Goal: Information Seeking & Learning: Learn about a topic

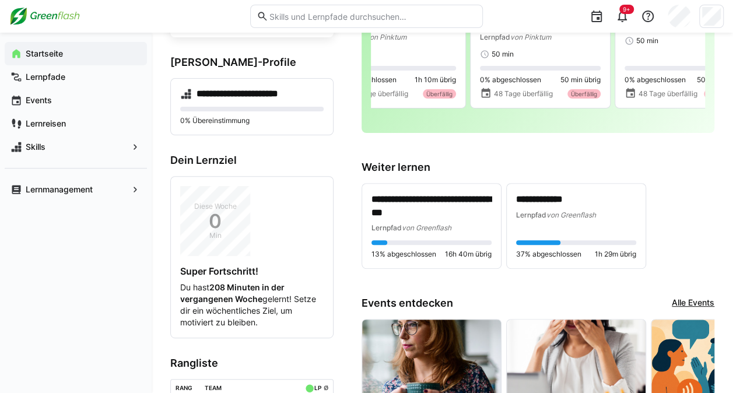
scroll to position [150, 0]
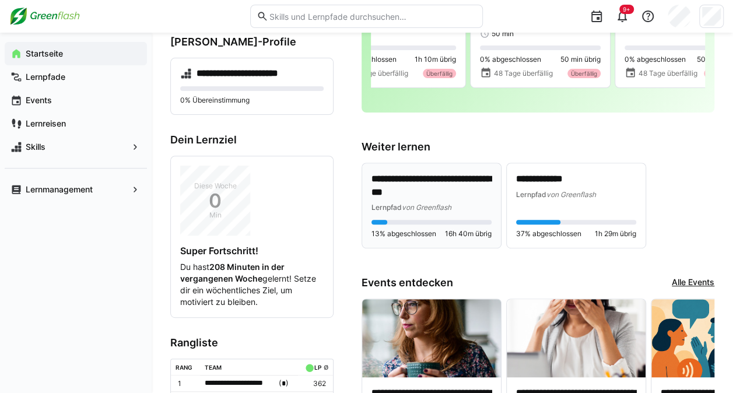
click at [455, 183] on p "**********" at bounding box center [431, 186] width 121 height 27
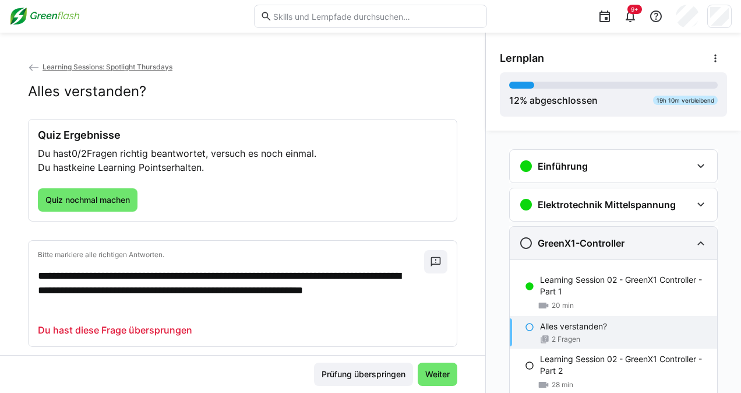
click at [702, 244] on div "GreenX1-Controller" at bounding box center [613, 243] width 207 height 33
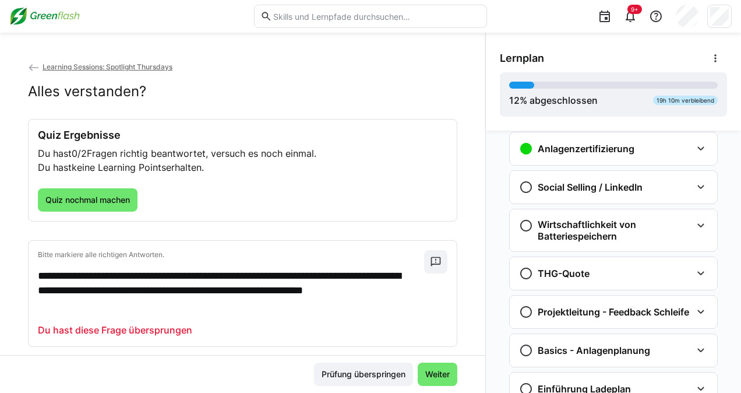
scroll to position [335, 0]
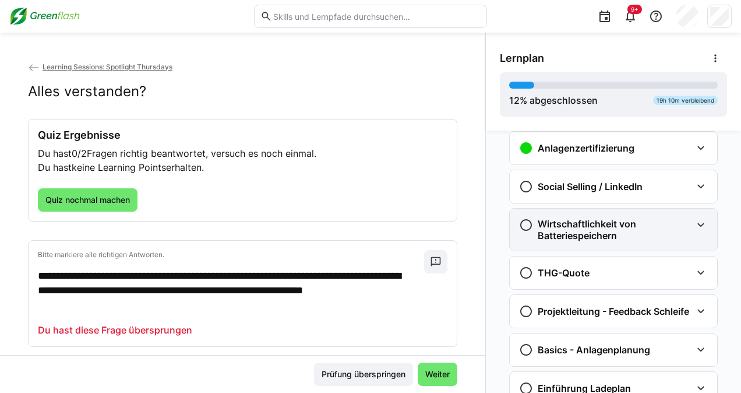
click at [611, 224] on h3 "Wirtschaftlichkeit von Batteriespeichern" at bounding box center [615, 229] width 154 height 23
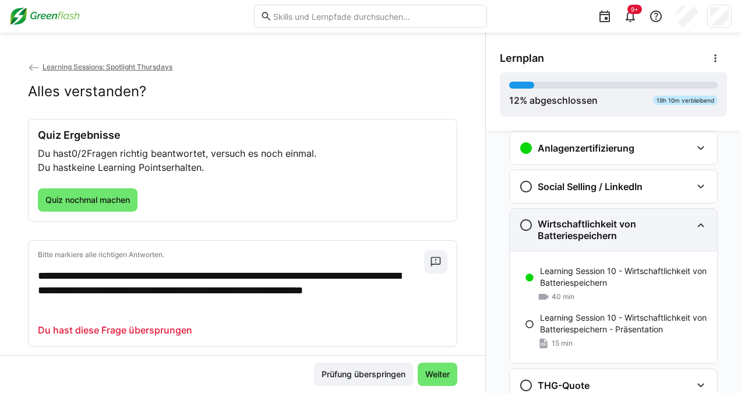
click at [611, 224] on h3 "Wirtschaftlichkeit von Batteriespeichern" at bounding box center [615, 229] width 154 height 23
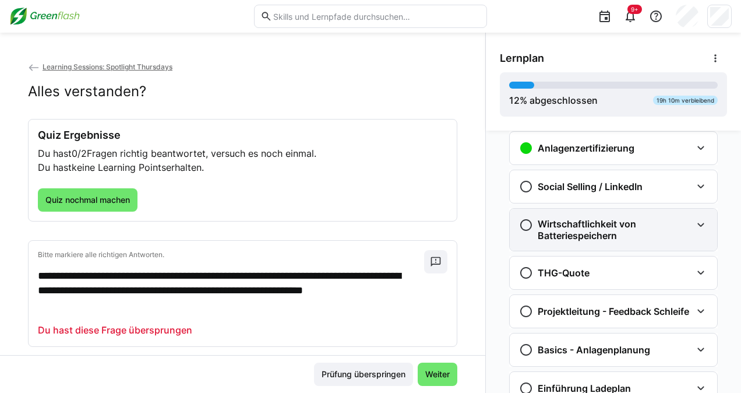
click at [611, 224] on h3 "Wirtschaftlichkeit von Batteriespeichern" at bounding box center [615, 229] width 154 height 23
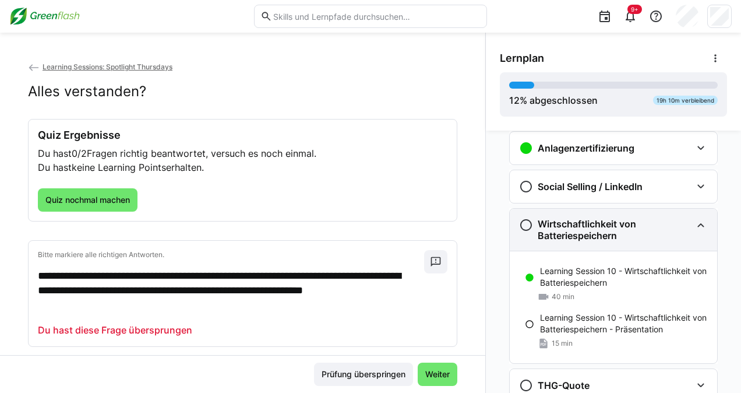
click at [611, 224] on h3 "Wirtschaftlichkeit von Batteriespeichern" at bounding box center [615, 229] width 154 height 23
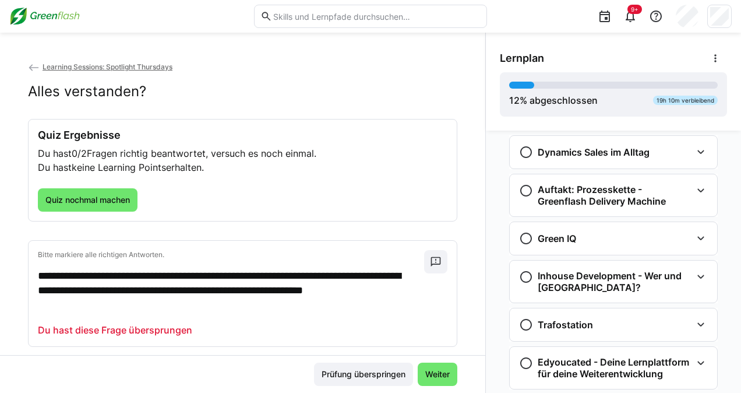
scroll to position [940, 0]
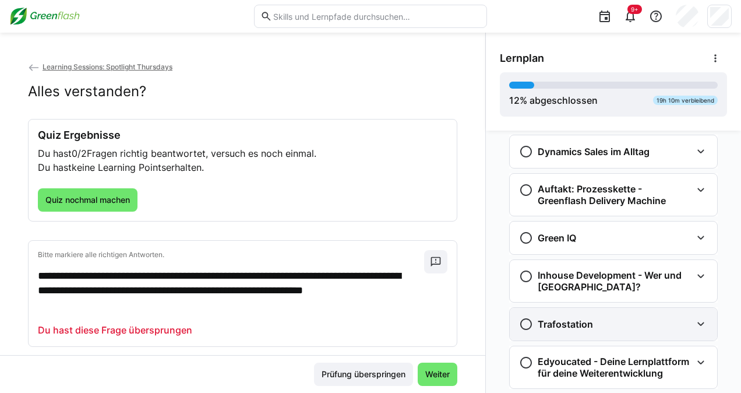
click at [604, 325] on div "Trafostation" at bounding box center [605, 324] width 173 height 14
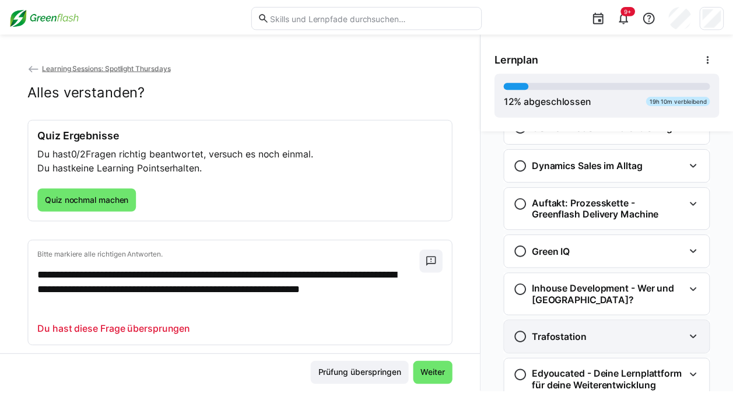
scroll to position [907, 0]
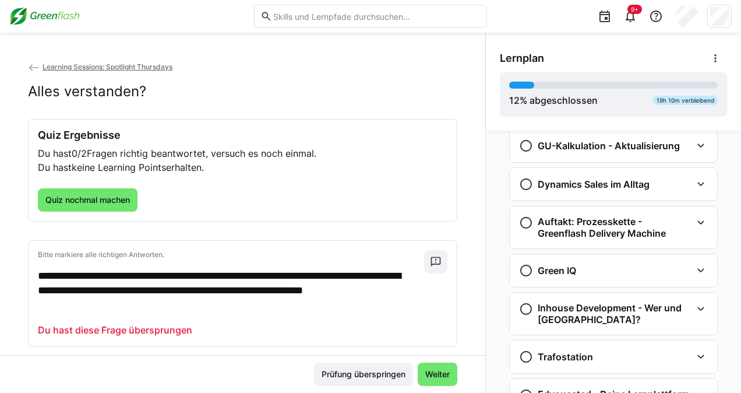
click at [115, 66] on span "Learning Sessions: Spotlight Thursdays" at bounding box center [108, 66] width 130 height 9
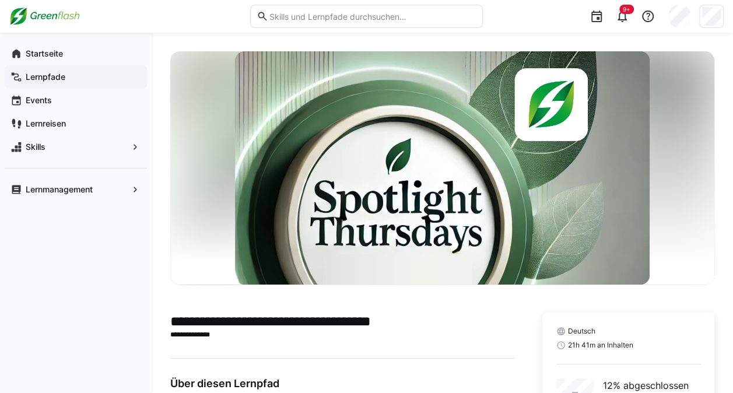
click at [72, 77] on span "Lernpfade" at bounding box center [82, 77] width 117 height 12
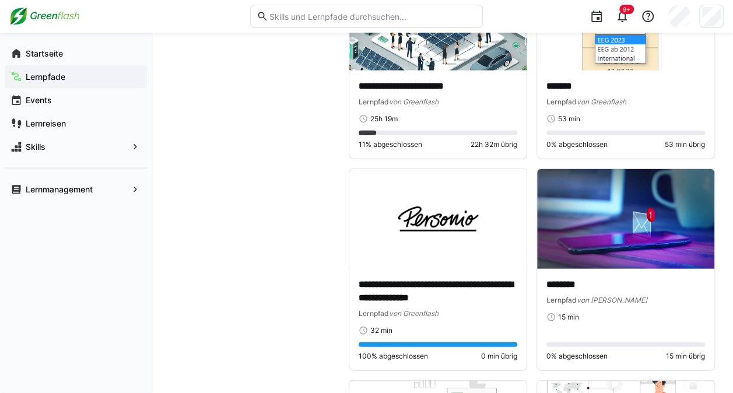
scroll to position [3352, 0]
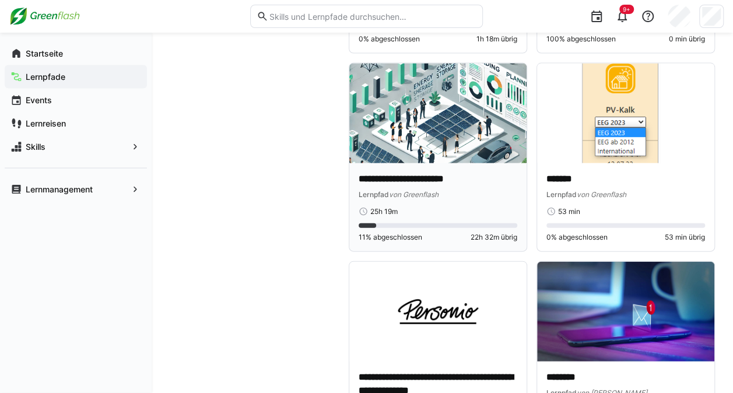
click at [428, 75] on img at bounding box center [437, 114] width 177 height 100
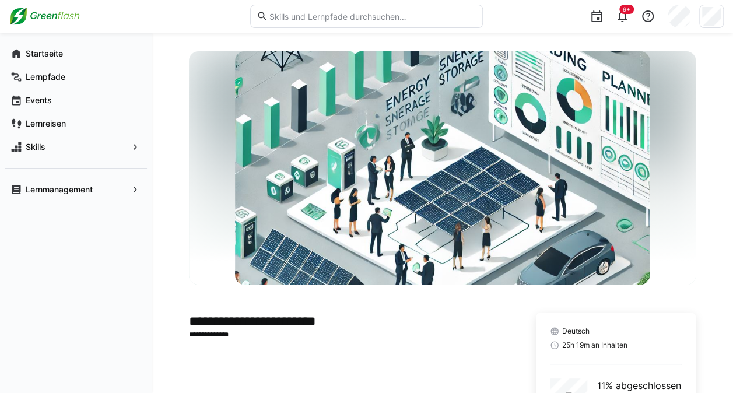
scroll to position [92, 0]
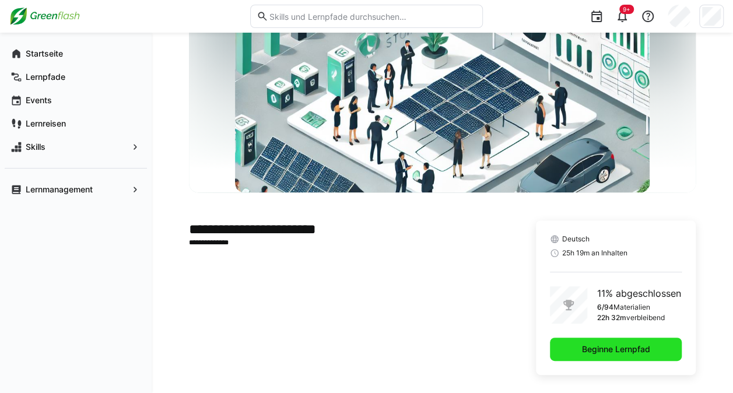
click at [597, 342] on span "Beginne Lernpfad" at bounding box center [616, 348] width 132 height 23
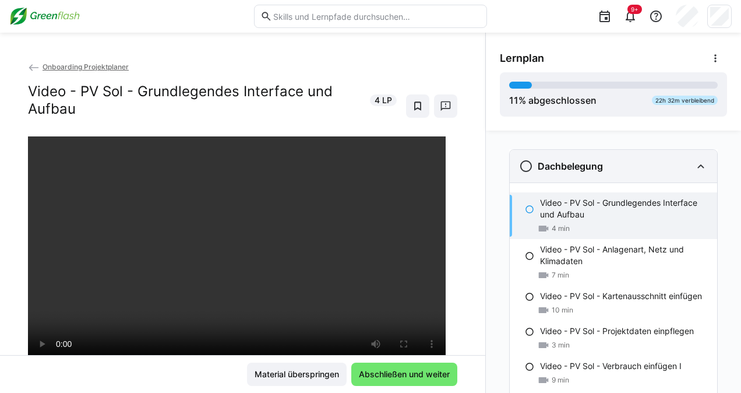
click at [671, 162] on div "Dachbelegung" at bounding box center [605, 166] width 173 height 14
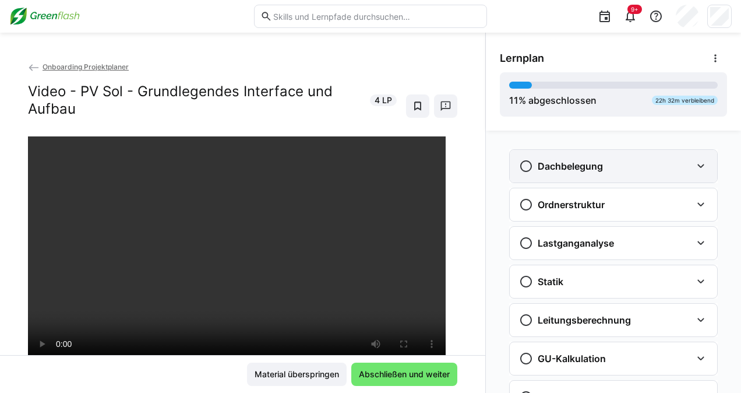
click at [599, 174] on div "Dachbelegung" at bounding box center [613, 166] width 207 height 33
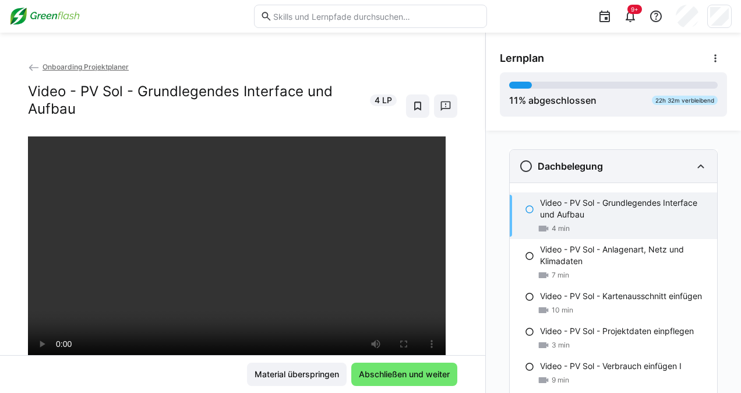
click at [677, 168] on div "Dachbelegung" at bounding box center [605, 166] width 173 height 14
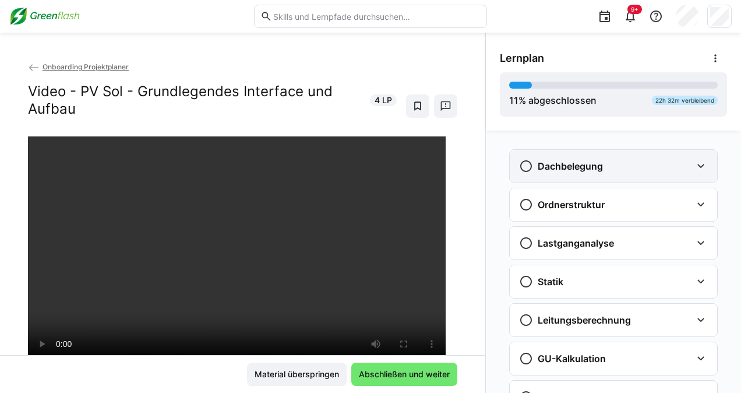
click at [677, 168] on div "Dachbelegung" at bounding box center [605, 166] width 173 height 14
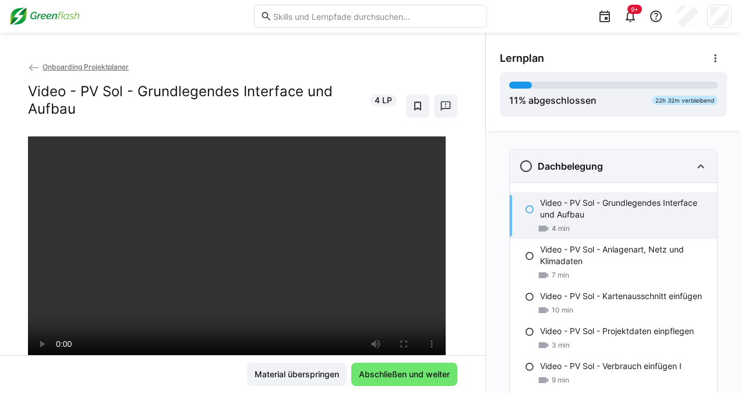
click at [677, 168] on div "Dachbelegung" at bounding box center [605, 166] width 173 height 14
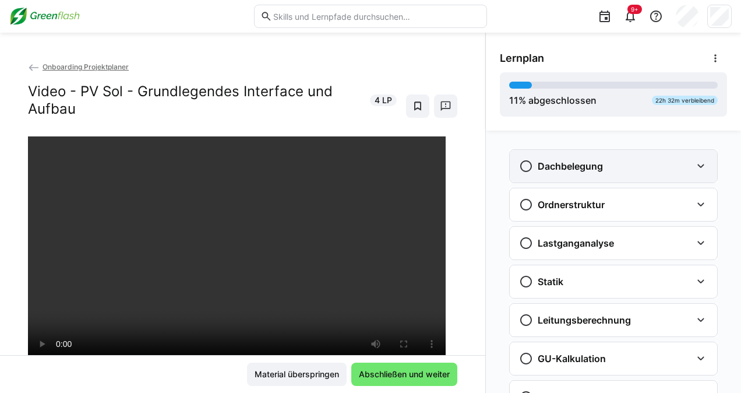
click at [676, 167] on div "Dachbelegung" at bounding box center [605, 166] width 173 height 14
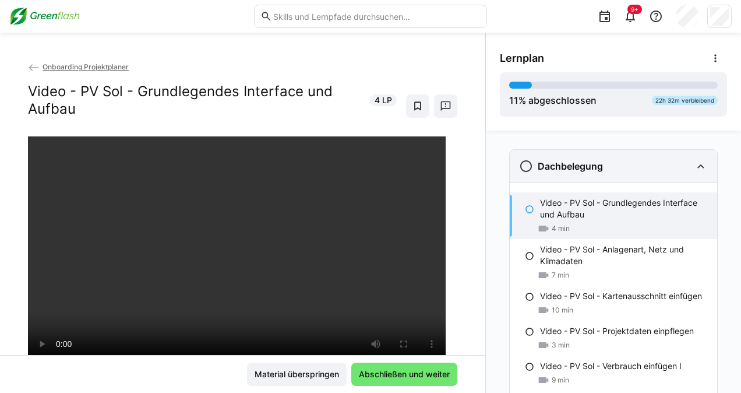
click at [676, 167] on div "Dachbelegung" at bounding box center [605, 166] width 173 height 14
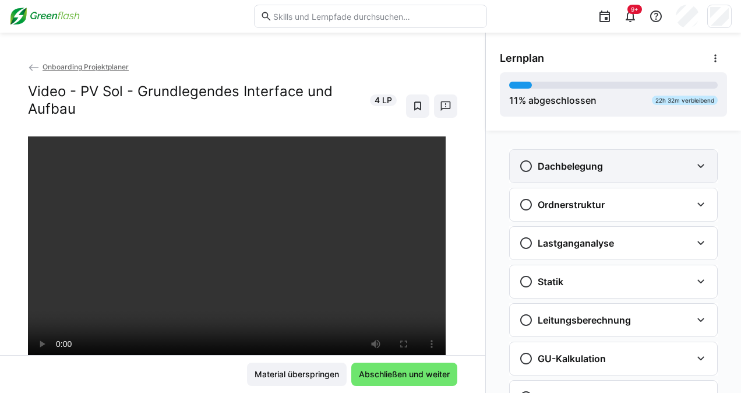
click at [676, 167] on div "Dachbelegung" at bounding box center [605, 166] width 173 height 14
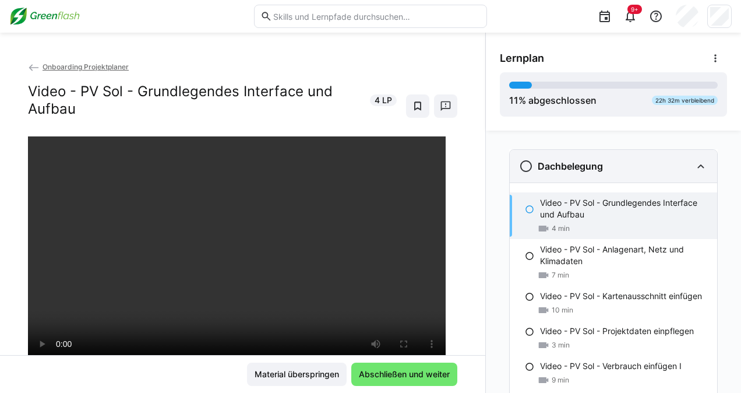
click at [681, 159] on div "Dachbelegung" at bounding box center [605, 166] width 173 height 14
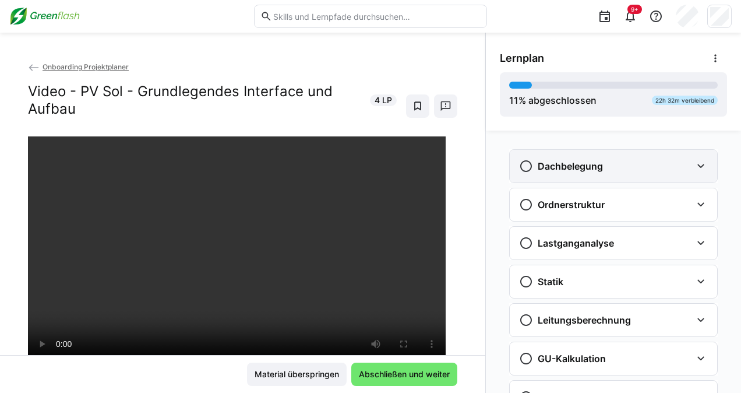
click at [587, 162] on h3 "Dachbelegung" at bounding box center [570, 166] width 65 height 12
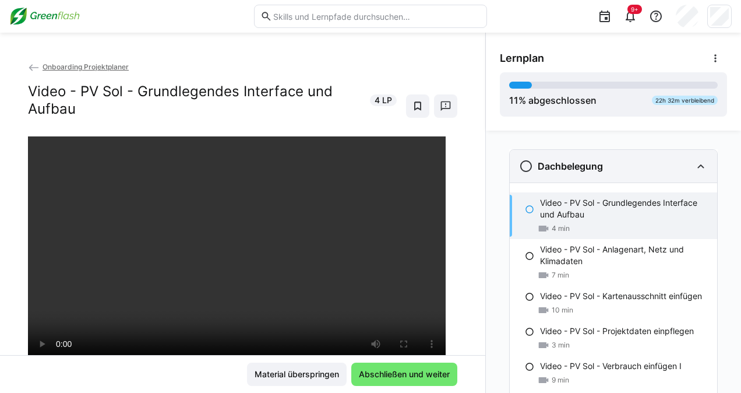
click at [587, 162] on h3 "Dachbelegung" at bounding box center [570, 166] width 65 height 12
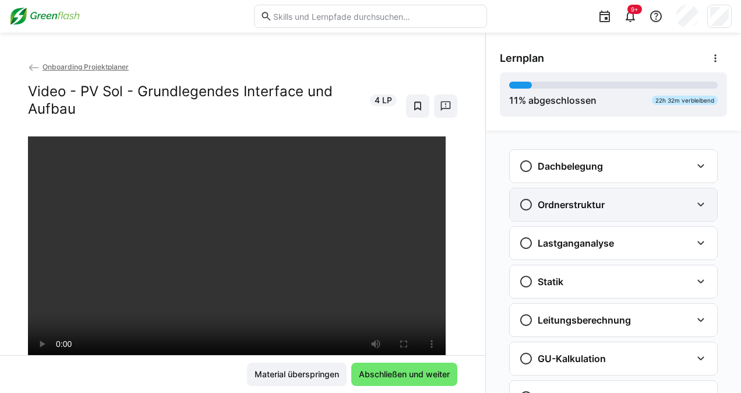
click at [582, 205] on h3 "Ordnerstruktur" at bounding box center [571, 205] width 67 height 12
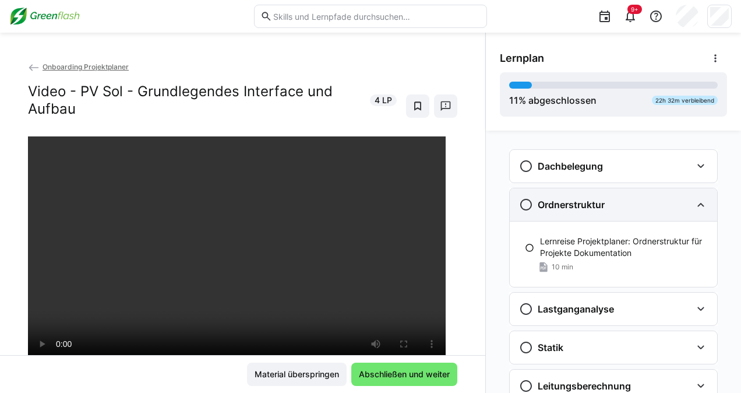
click at [582, 205] on h3 "Ordnerstruktur" at bounding box center [571, 205] width 67 height 12
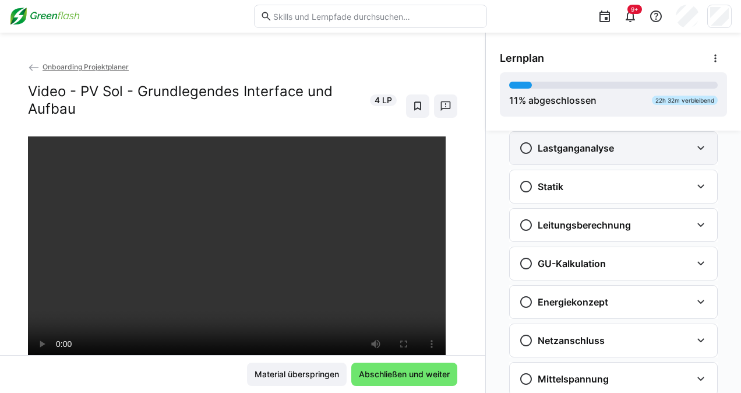
scroll to position [96, 0]
click at [621, 147] on div "Lastganganalyse" at bounding box center [605, 147] width 173 height 14
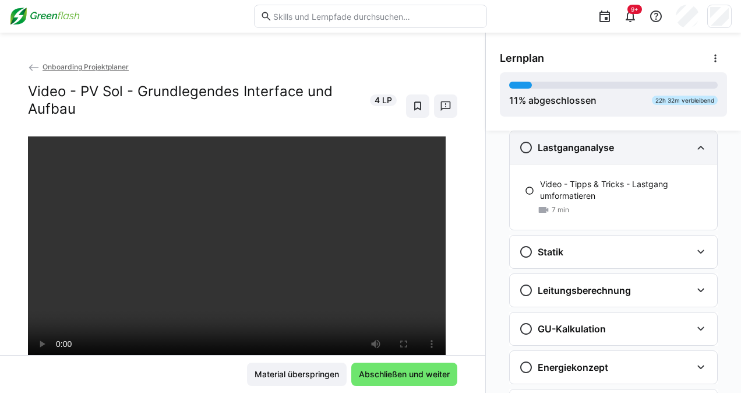
click at [621, 147] on div "Lastganganalyse" at bounding box center [605, 147] width 173 height 14
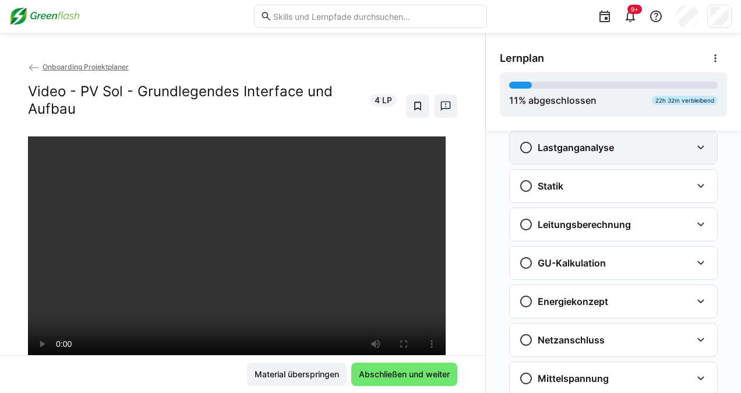
click at [638, 157] on div "Lastganganalyse" at bounding box center [613, 147] width 207 height 33
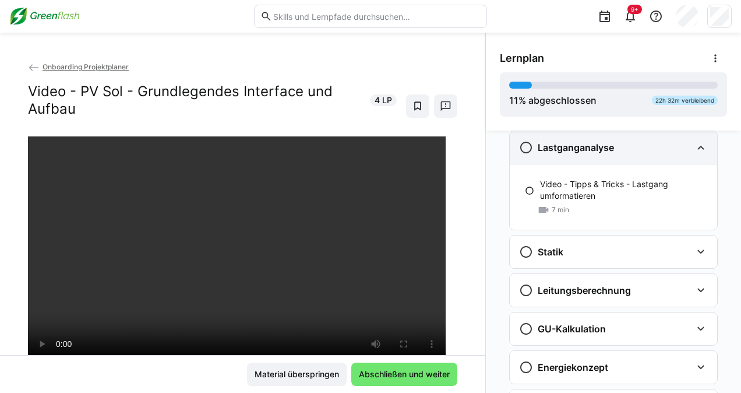
click at [638, 157] on div "Lastganganalyse" at bounding box center [613, 147] width 207 height 33
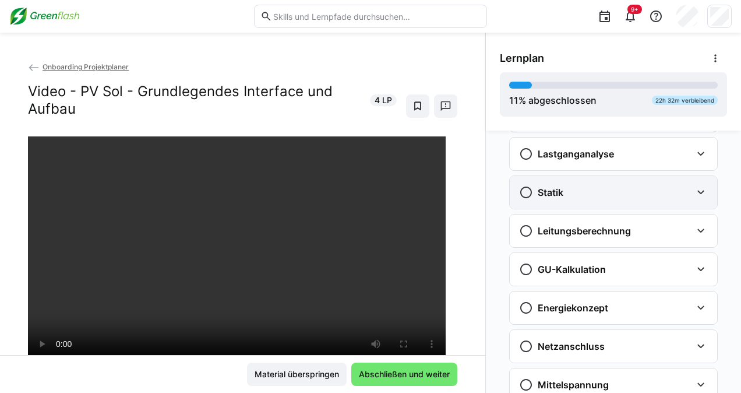
scroll to position [89, 0]
click at [623, 203] on div "Statik" at bounding box center [613, 193] width 207 height 33
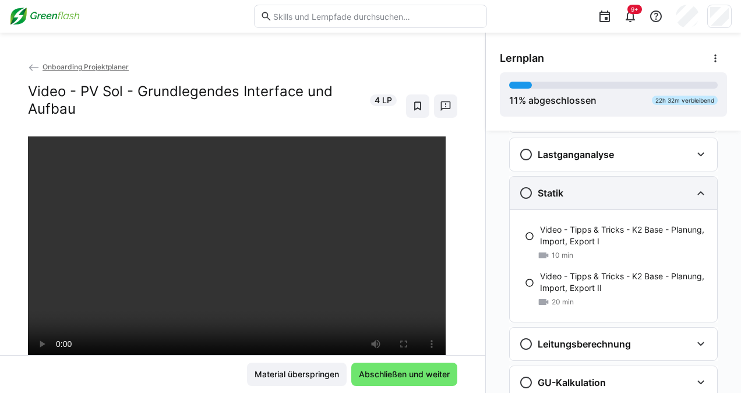
click at [623, 203] on div "Statik" at bounding box center [613, 193] width 207 height 33
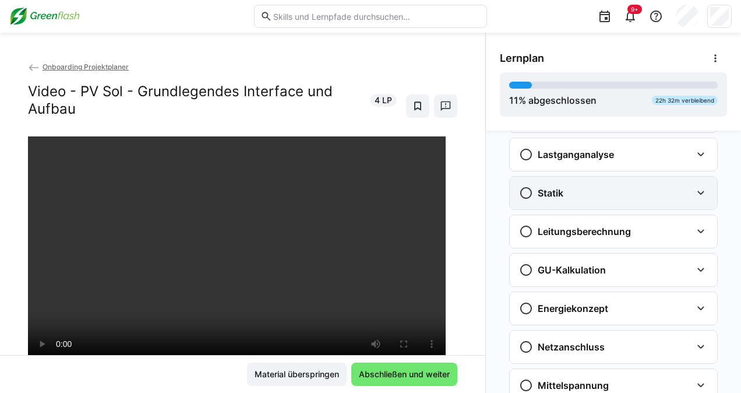
scroll to position [163, 0]
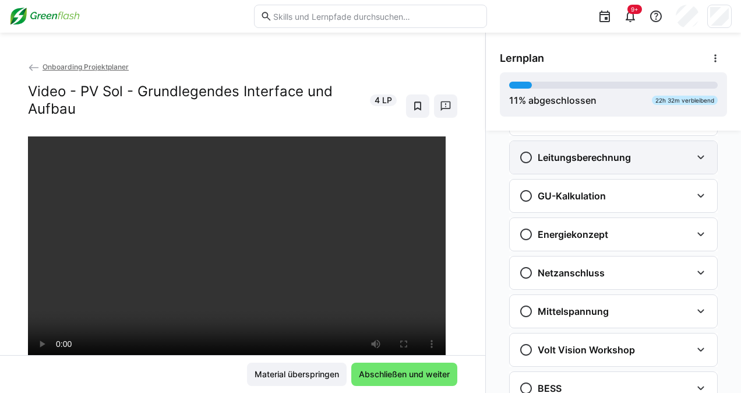
drag, startPoint x: 621, startPoint y: 233, endPoint x: 650, endPoint y: 145, distance: 92.5
click at [650, 145] on app-classroom-navigation "Dachbelegung Video - PV Sol - Grundlegendes Interface und Aufbau 4 min Video - …" at bounding box center [613, 269] width 227 height 575
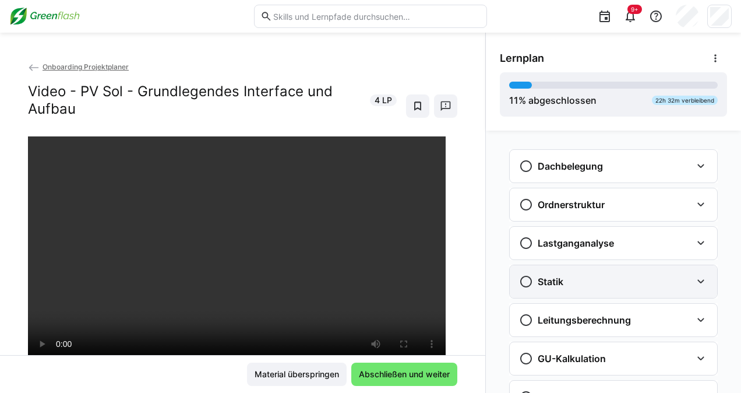
scroll to position [8, 0]
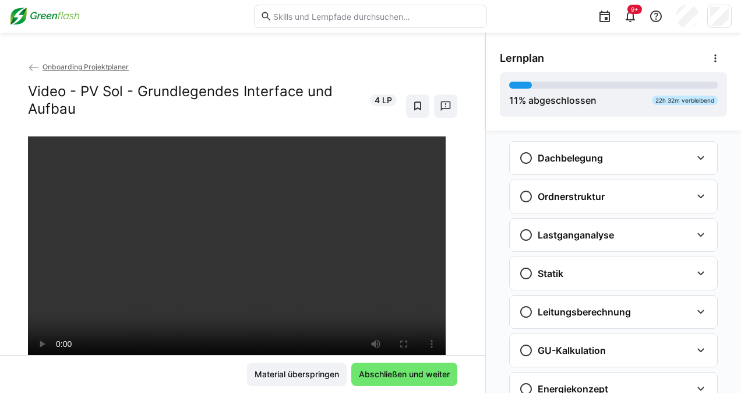
click at [585, 66] on div "Lernplan" at bounding box center [613, 58] width 227 height 23
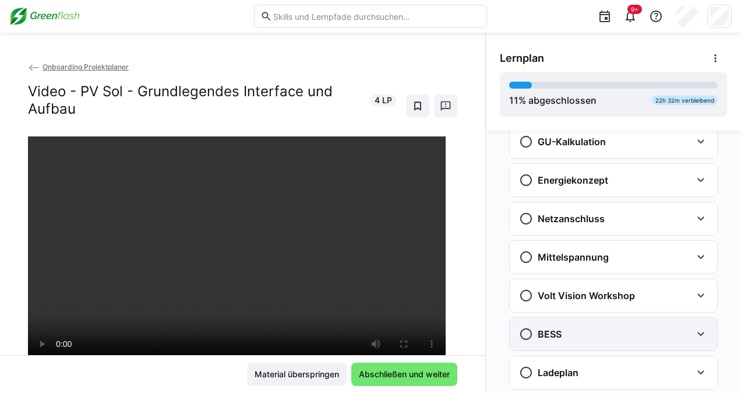
scroll to position [218, 0]
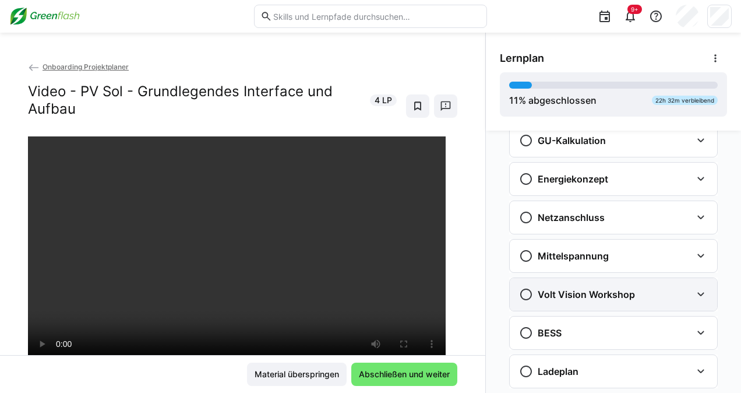
click at [621, 288] on h3 "Volt Vision Workshop" at bounding box center [586, 294] width 97 height 12
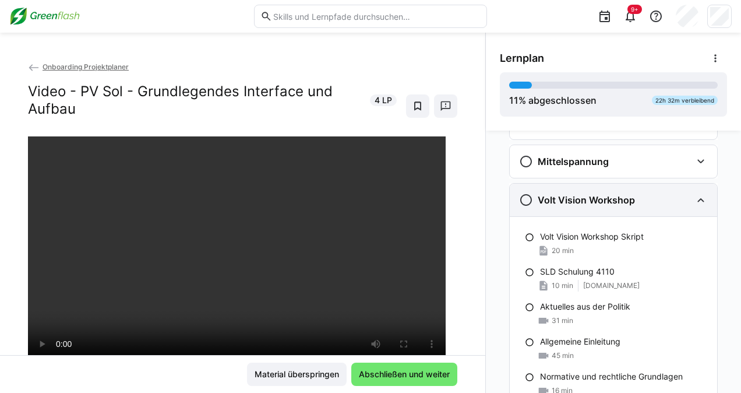
scroll to position [310, 0]
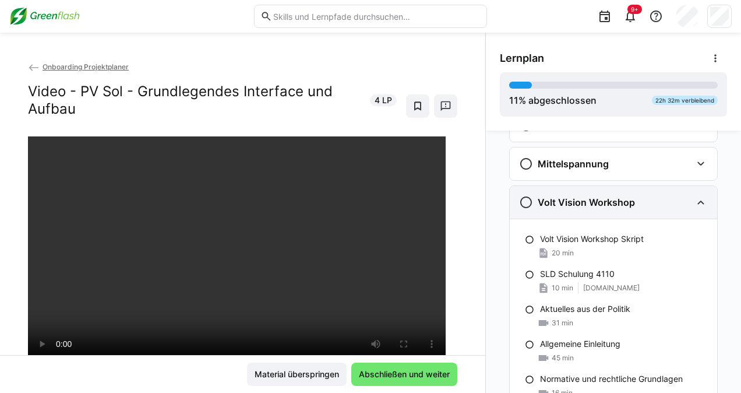
click at [617, 200] on h3 "Volt Vision Workshop" at bounding box center [586, 202] width 97 height 12
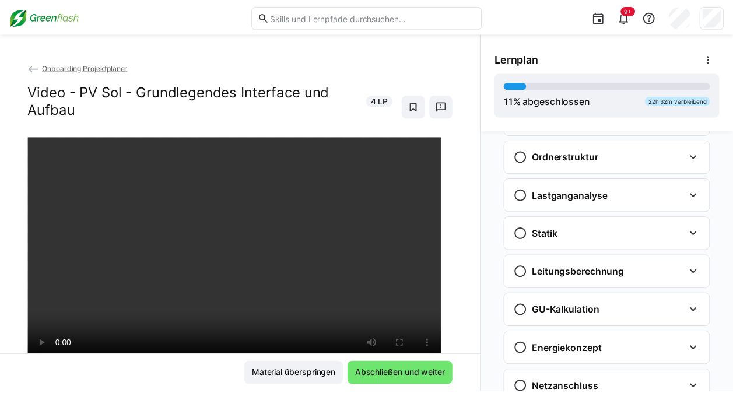
scroll to position [0, 0]
